Goal: Book appointment/travel/reservation

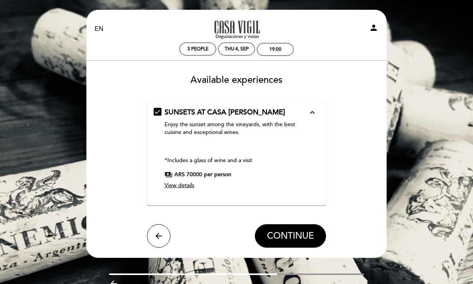
click at [103, 33] on select "EN ES PT" at bounding box center [99, 29] width 9 height 9
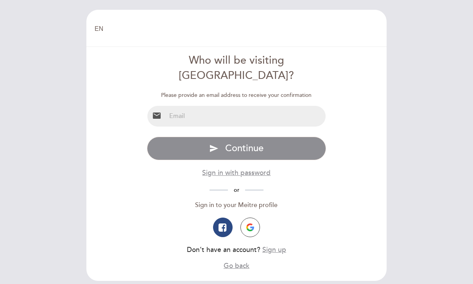
click at [296, 106] on input "email" at bounding box center [246, 116] width 160 height 21
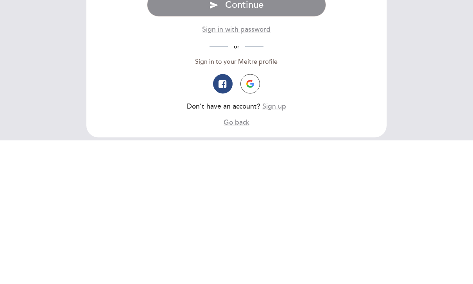
click at [248, 224] on img "button" at bounding box center [250, 228] width 8 height 8
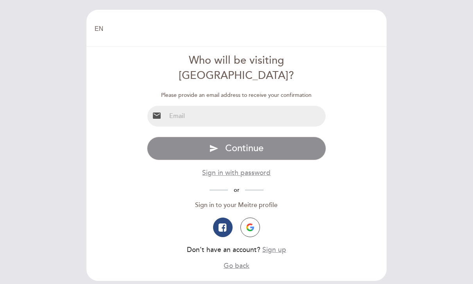
click at [300, 106] on input "email" at bounding box center [246, 116] width 160 height 21
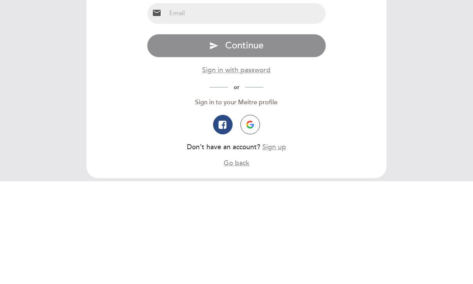
click at [254, 218] on button "button" at bounding box center [250, 228] width 20 height 20
